Goal: Information Seeking & Learning: Learn about a topic

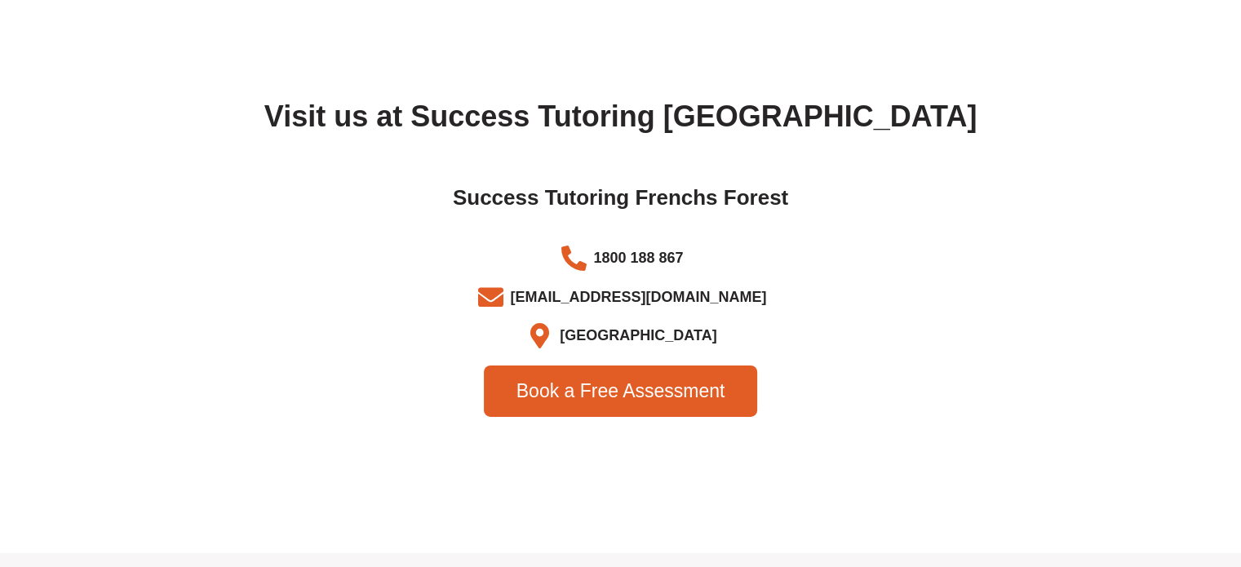
scroll to position [5304, 0]
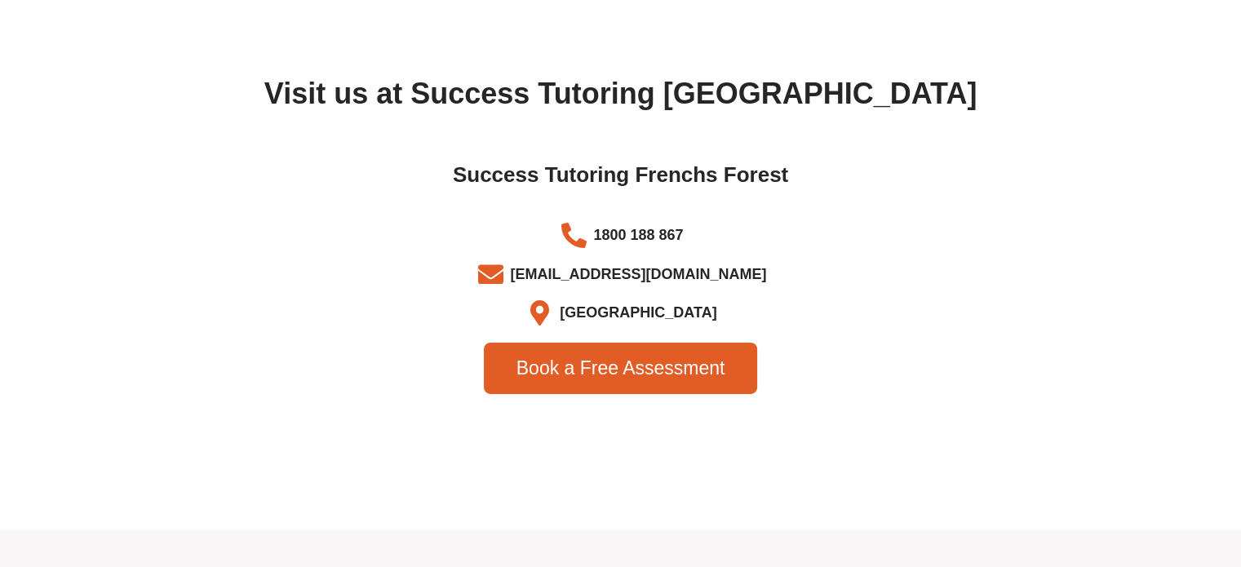
click at [597, 326] on span "Frenchs Forest NSW" at bounding box center [636, 313] width 161 height 27
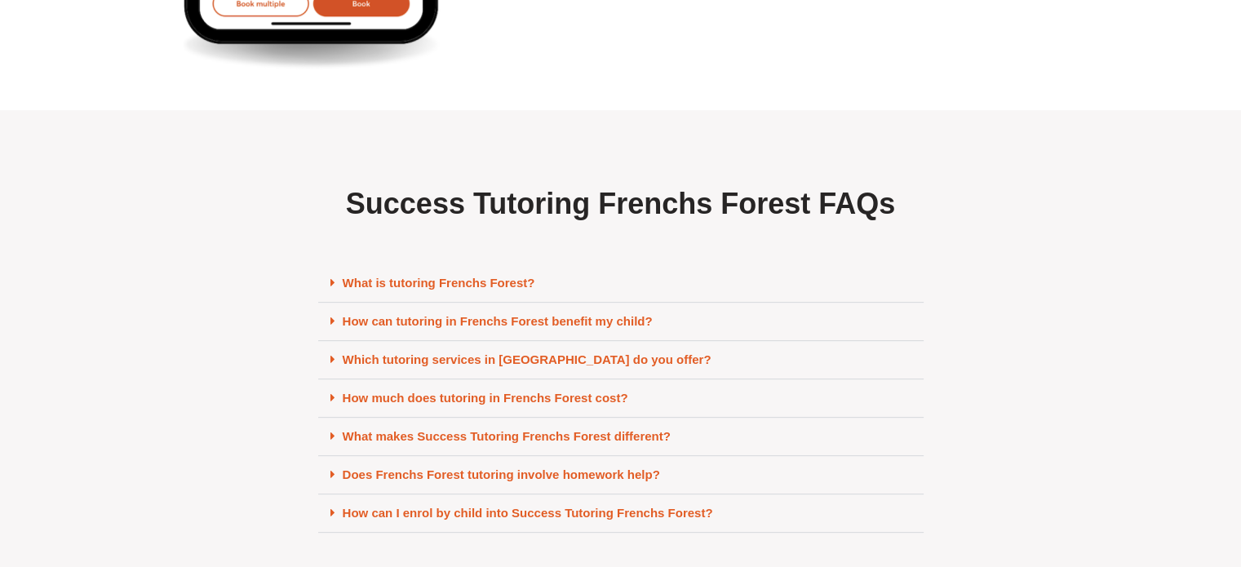
scroll to position [6855, 0]
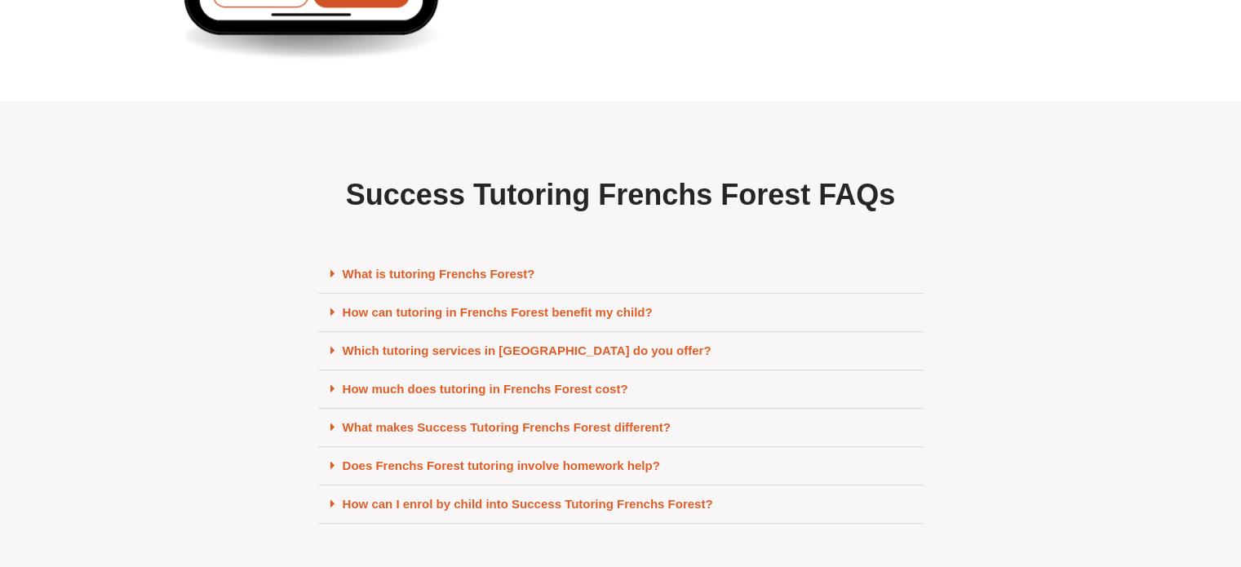
click at [513, 396] on link "How much does tutoring in Frenchs Forest cost?" at bounding box center [486, 389] width 286 height 14
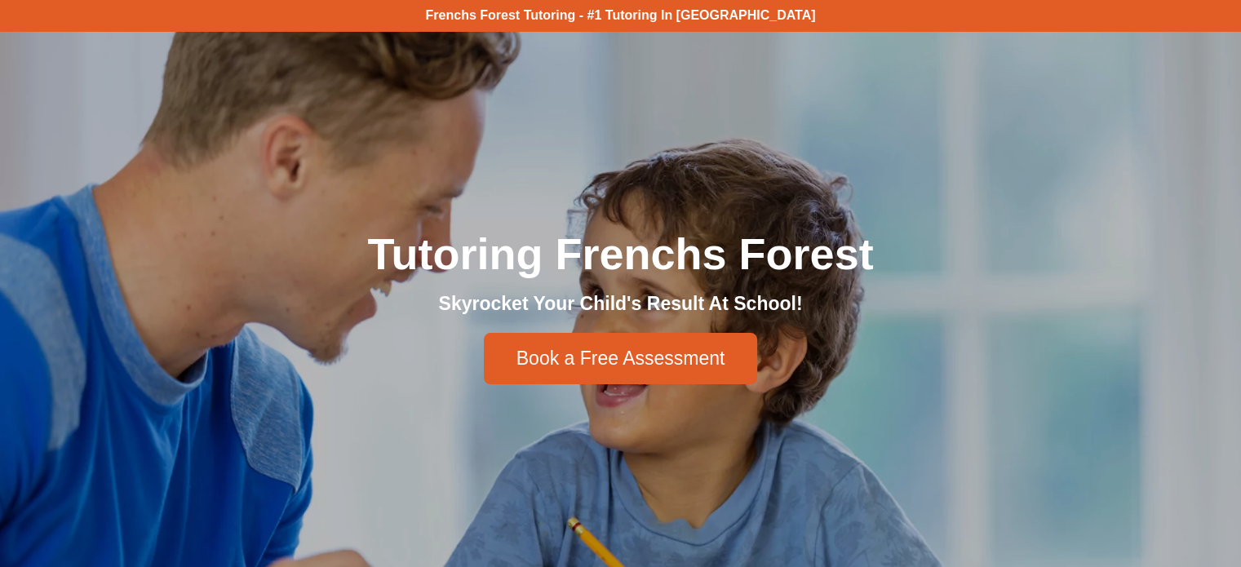
scroll to position [0, 0]
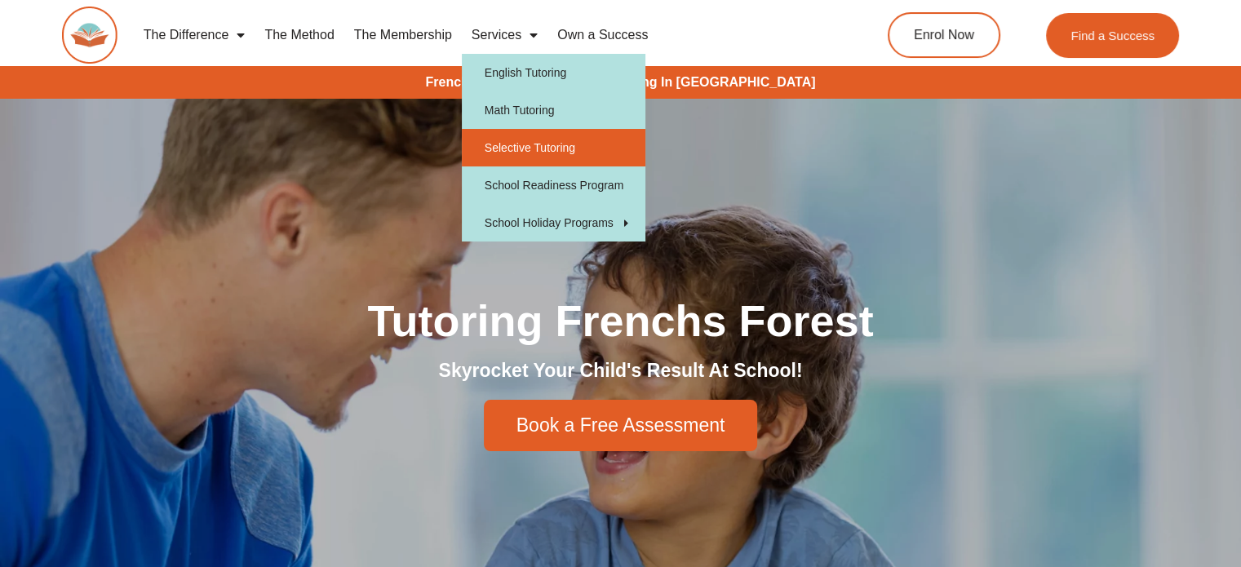
click at [548, 136] on link "Selective Tutoring" at bounding box center [554, 148] width 184 height 38
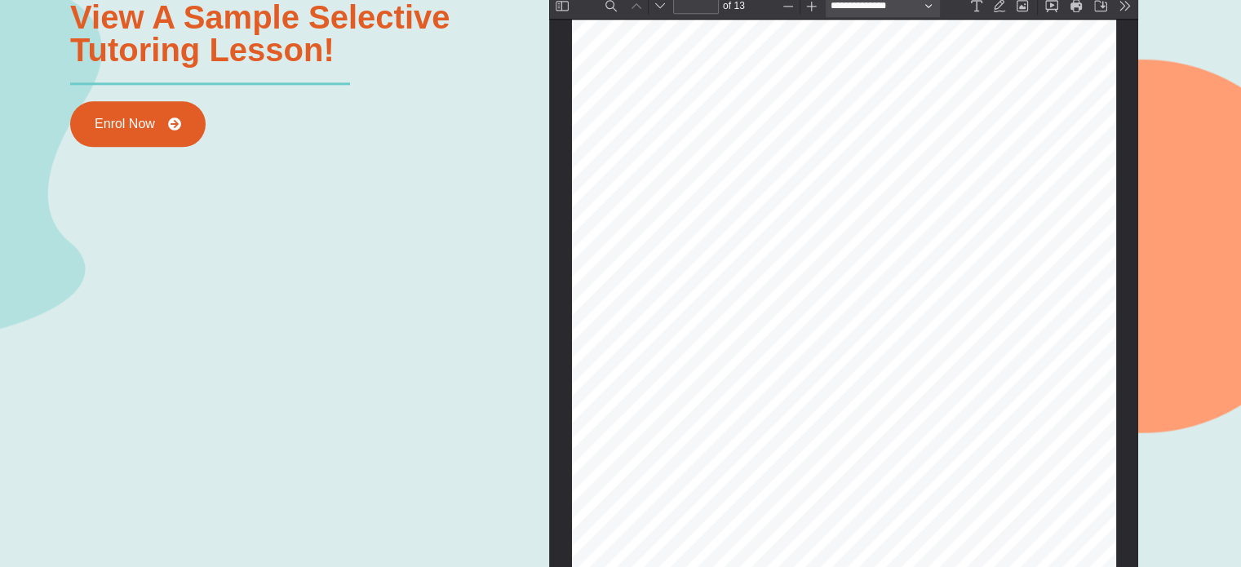
scroll to position [90, 0]
type input "*"
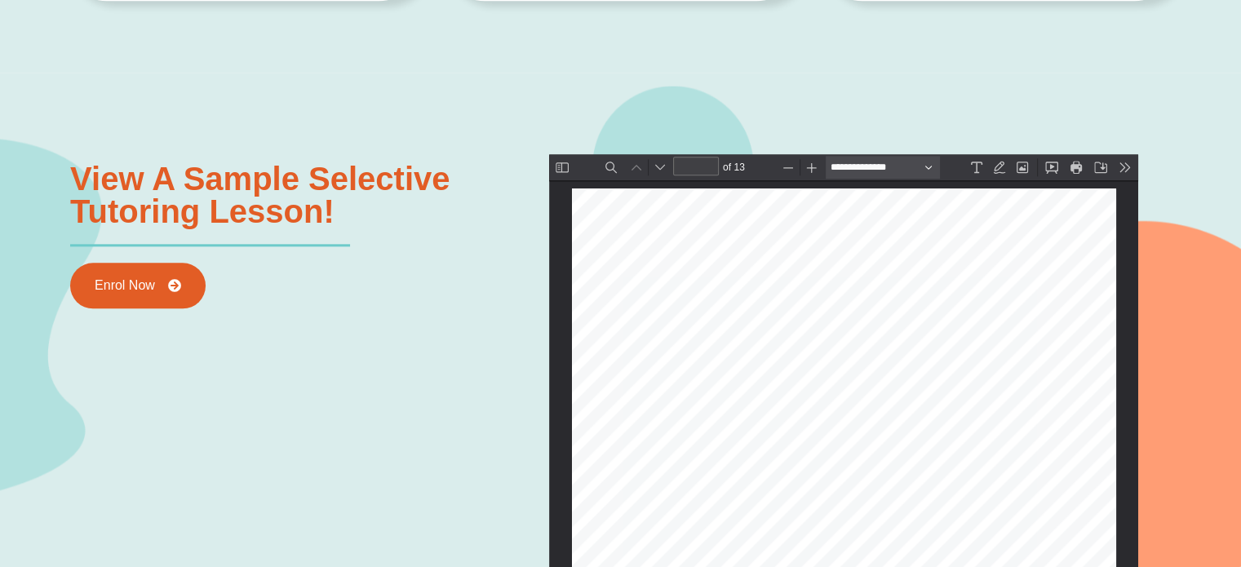
scroll to position [1795, 0]
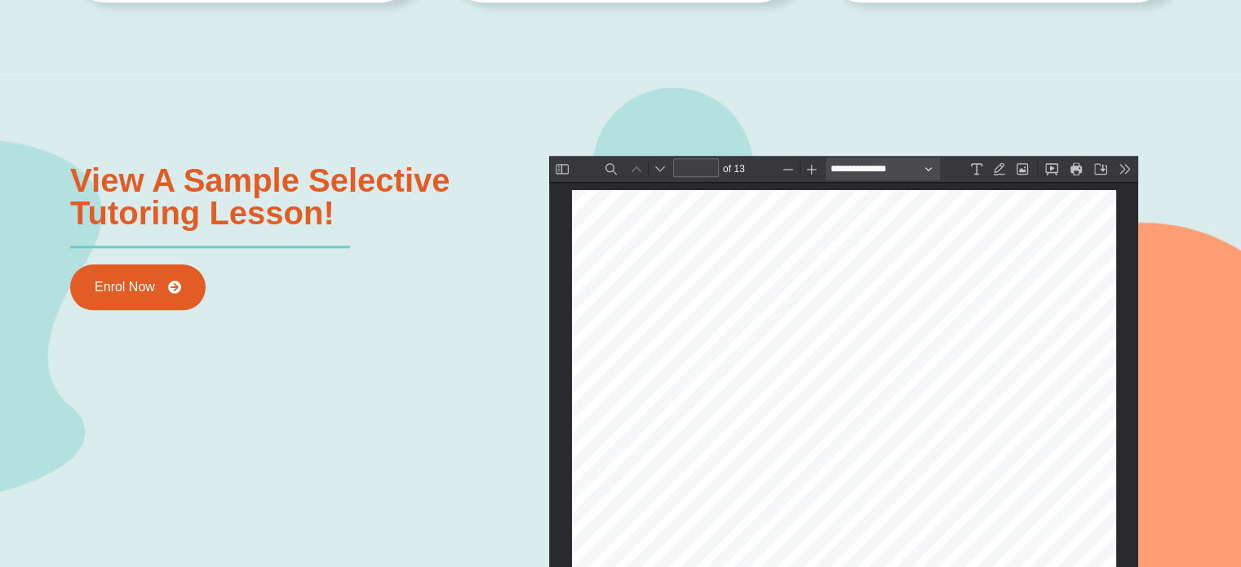
click at [639, 230] on div "Selective Course Selective Course Information Booklet Information Booklet Give …" at bounding box center [844, 574] width 544 height 769
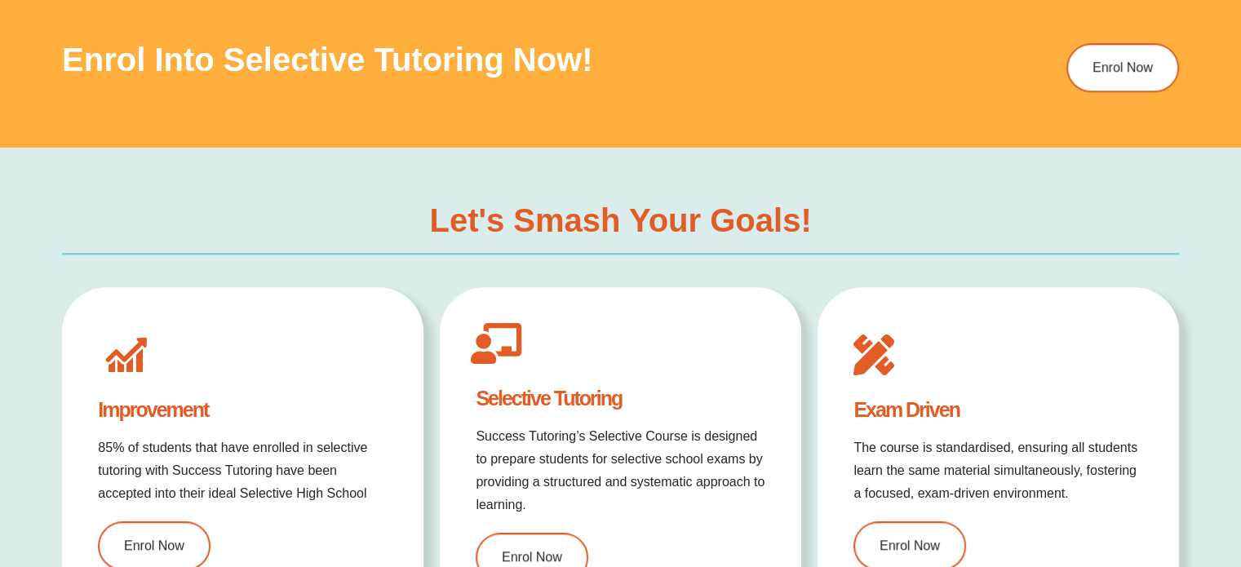
scroll to position [1061, 0]
